Goal: Task Accomplishment & Management: Manage account settings

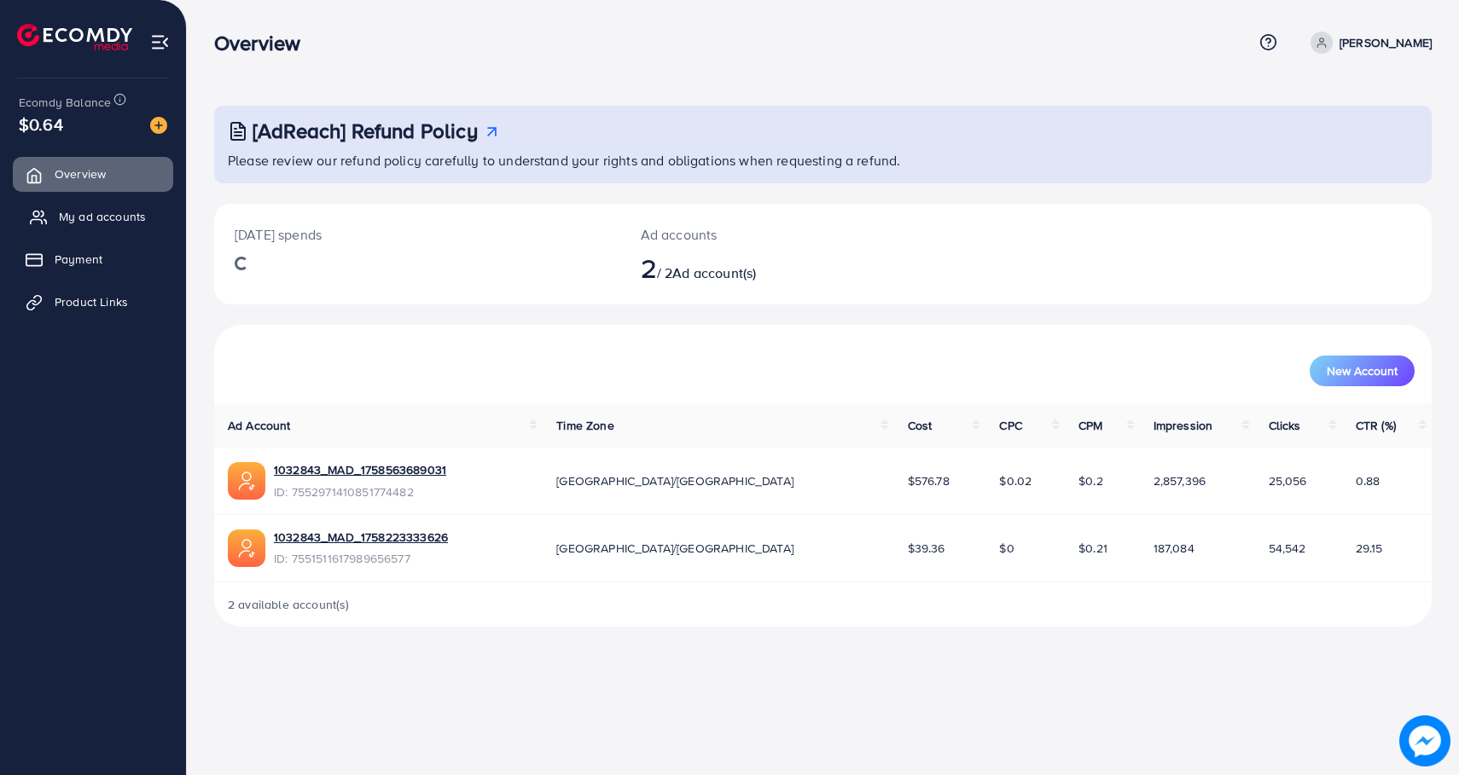
click at [77, 217] on span "My ad accounts" at bounding box center [102, 216] width 87 height 17
